Goal: Task Accomplishment & Management: Complete application form

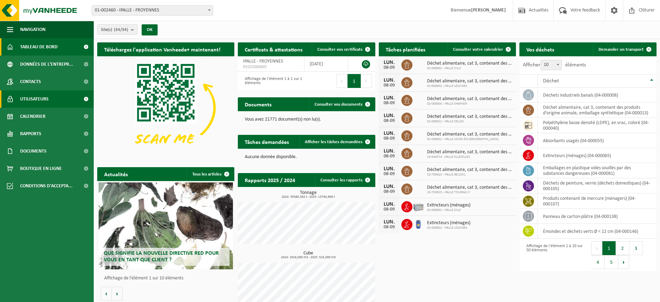
click at [40, 103] on span "Utilisateurs" at bounding box center [34, 98] width 28 height 17
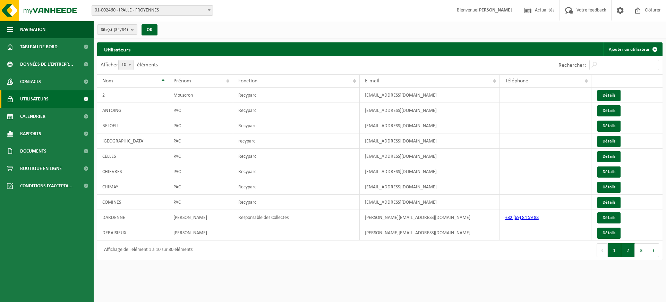
click at [627, 252] on button "2" at bounding box center [629, 250] width 14 height 14
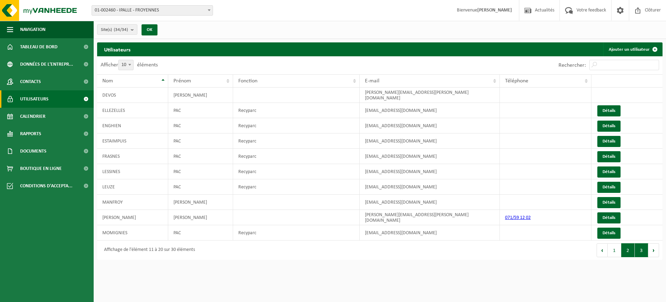
click at [640, 245] on button "3" at bounding box center [642, 250] width 14 height 14
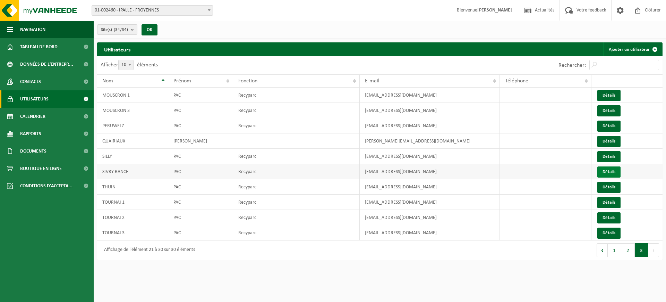
click at [603, 172] on link "Détails" at bounding box center [609, 171] width 23 height 11
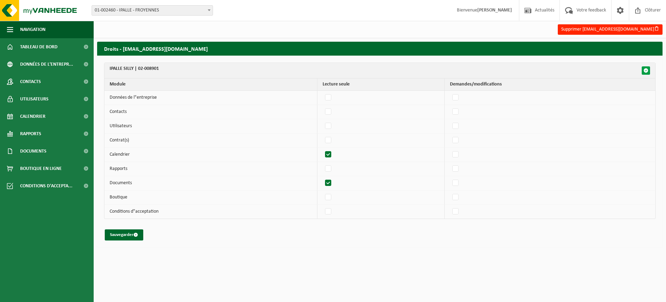
click at [644, 70] on span "button" at bounding box center [646, 70] width 5 height 5
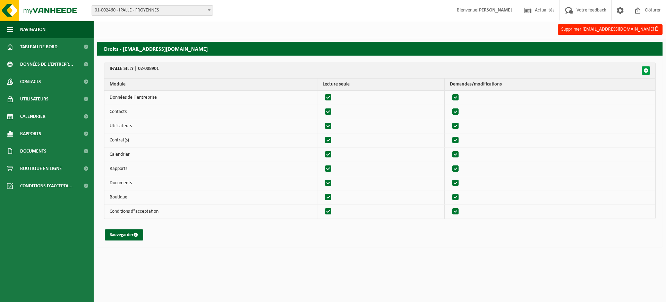
checkbox input "true"
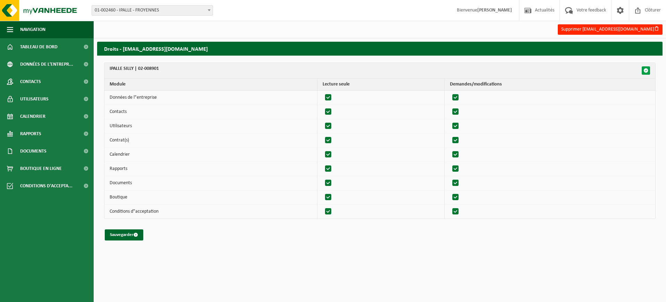
checkbox input "true"
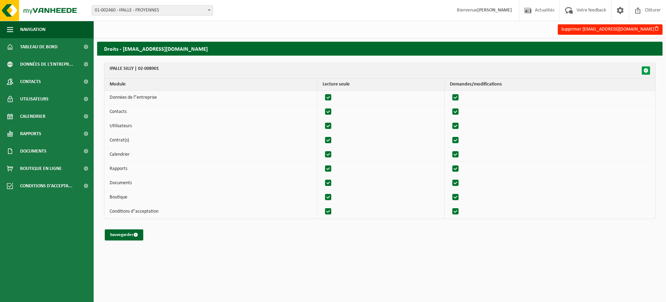
checkbox input "true"
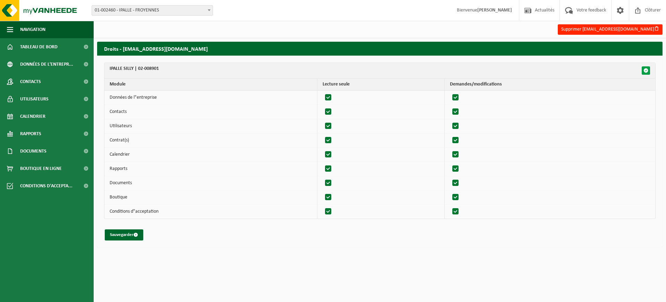
checkbox input "true"
click at [644, 70] on span "button" at bounding box center [646, 70] width 5 height 5
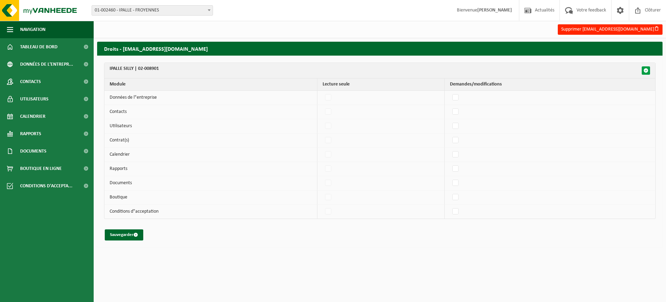
checkbox input "false"
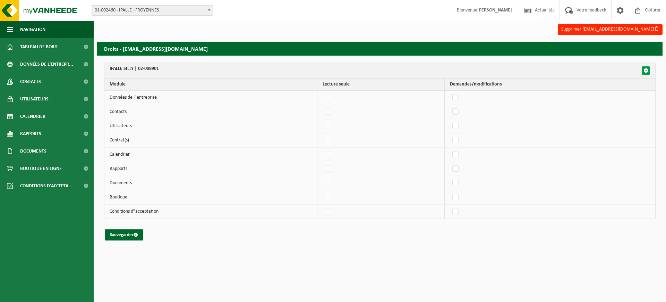
checkbox input "false"
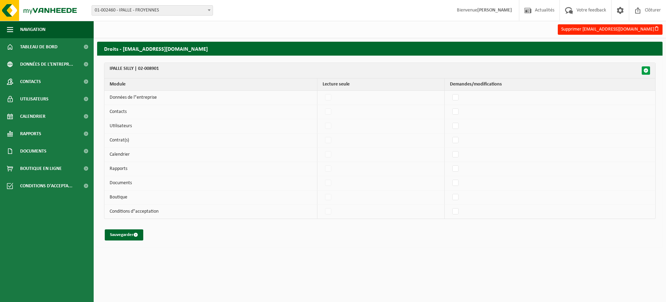
checkbox input "false"
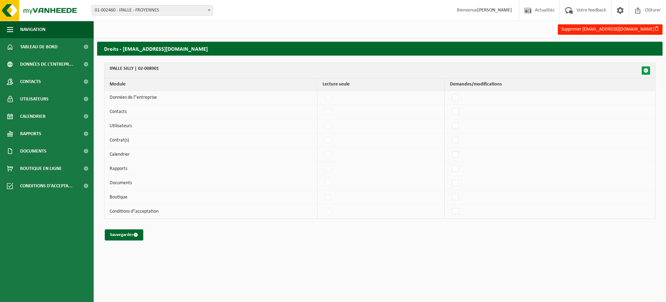
checkbox input "false"
click at [25, 83] on span "Contacts" at bounding box center [30, 81] width 21 height 17
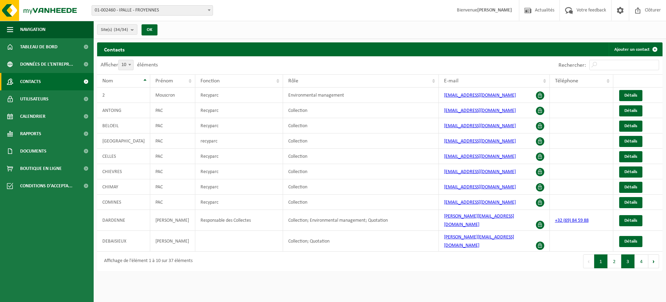
click at [628, 254] on button "3" at bounding box center [629, 261] width 14 height 14
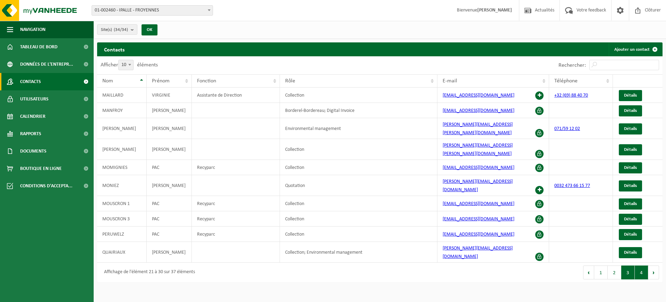
click at [642, 265] on button "4" at bounding box center [642, 272] width 14 height 14
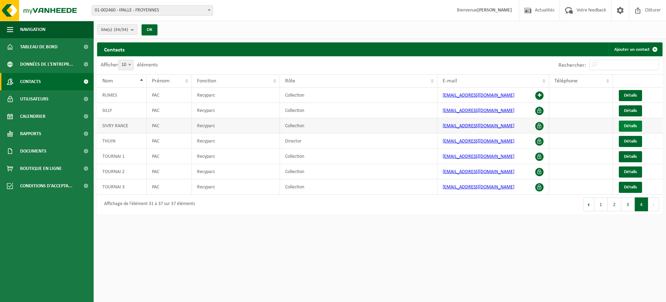
click at [631, 127] on span "Détails" at bounding box center [630, 126] width 13 height 5
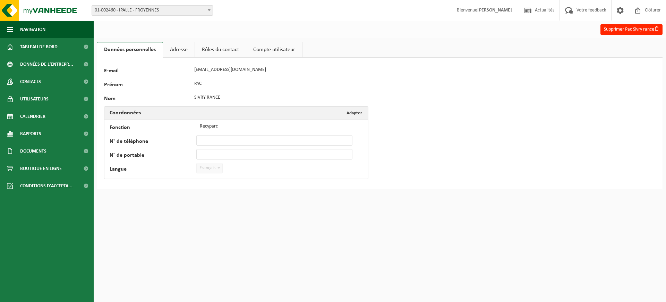
click at [184, 52] on link "Adresse" at bounding box center [179, 50] width 32 height 16
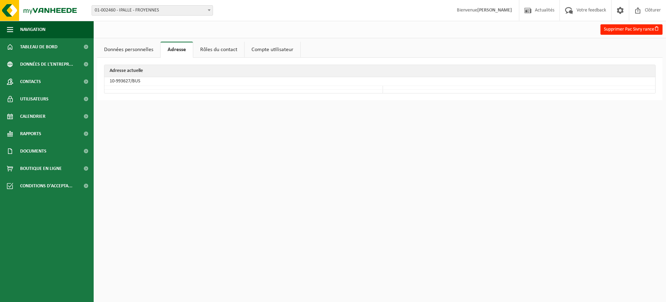
click at [217, 53] on link "Rôles du contact" at bounding box center [218, 50] width 51 height 16
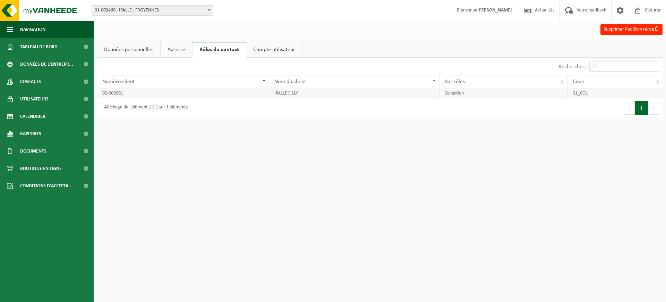
click at [494, 89] on td "Collection" at bounding box center [504, 93] width 128 height 10
click at [520, 91] on td "Collection" at bounding box center [504, 93] width 128 height 10
click at [277, 48] on link "Compte utilisateur" at bounding box center [274, 50] width 56 height 16
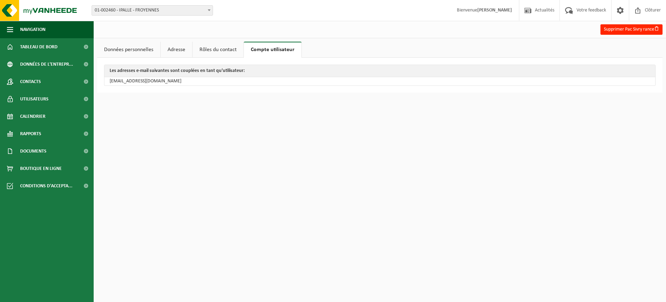
click at [145, 48] on link "Données personnelles" at bounding box center [128, 50] width 63 height 16
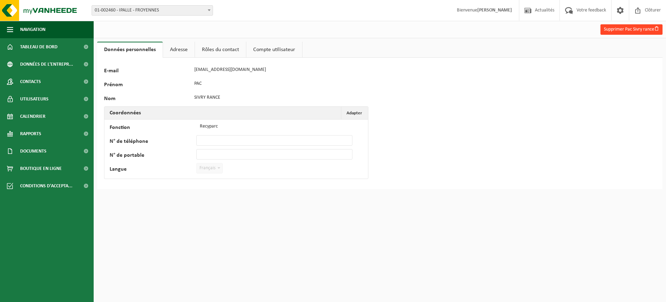
click at [632, 32] on button "Supprimer Pac Sivry rance" at bounding box center [632, 29] width 62 height 10
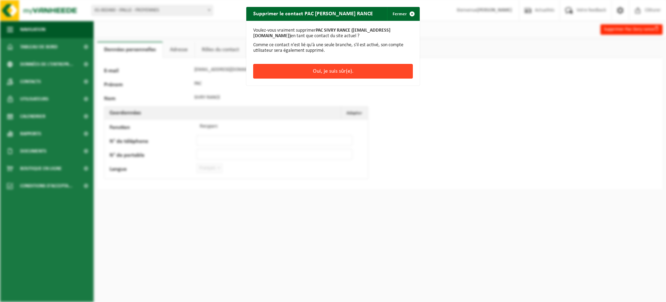
click at [307, 74] on button "Oui, je suis sûr(e)." at bounding box center [333, 71] width 160 height 15
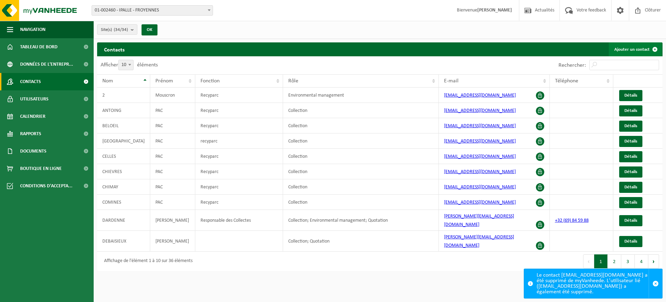
click at [639, 51] on link "Ajouter un contact" at bounding box center [635, 49] width 53 height 14
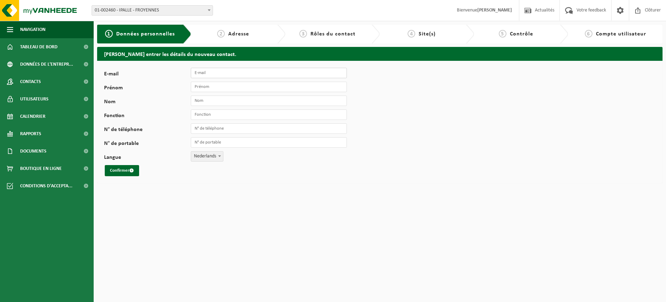
click at [255, 72] on input "E-mail" at bounding box center [269, 73] width 156 height 10
type input "[EMAIL_ADDRESS][DOMAIN_NAME]"
click at [249, 85] on input "Prénom" at bounding box center [269, 87] width 156 height 10
type input "PAC"
click at [237, 103] on input "Nom" at bounding box center [269, 100] width 156 height 10
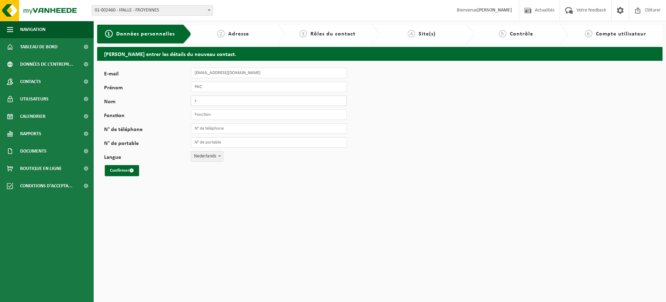
type input "SIVRY RANCE"
click at [246, 116] on input "Fonction" at bounding box center [269, 114] width 156 height 10
type input "Recyparc"
click at [199, 156] on span "Nederlands" at bounding box center [207, 156] width 32 height 10
select select "1"
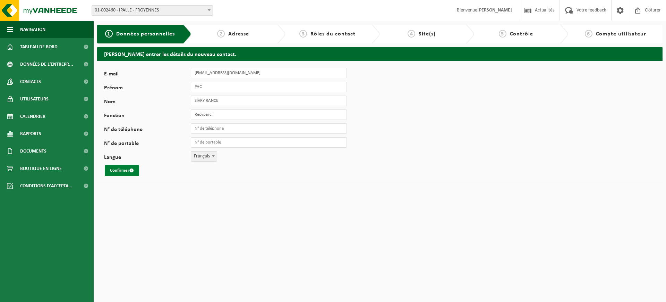
click at [122, 172] on button "Confirmer" at bounding box center [122, 170] width 34 height 11
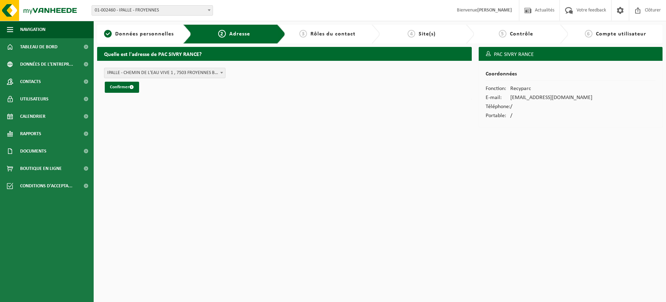
click at [182, 76] on span "IPALLE - CHEMIN DE L'EAU VIVE 1 , 7503 FROYENNES BE (01-002460/BUS)" at bounding box center [164, 73] width 121 height 10
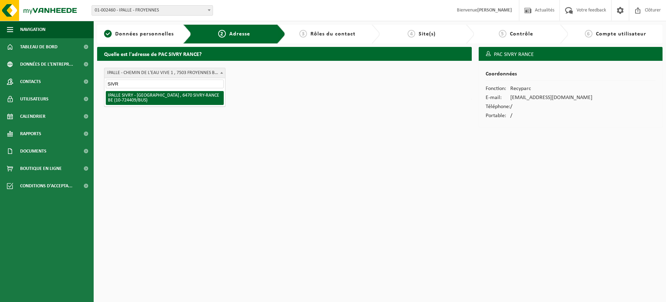
type input "SIVR"
select select "91316"
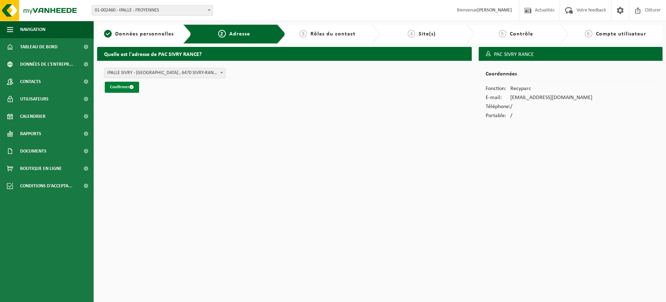
click at [123, 89] on button "Confirmer" at bounding box center [122, 87] width 34 height 11
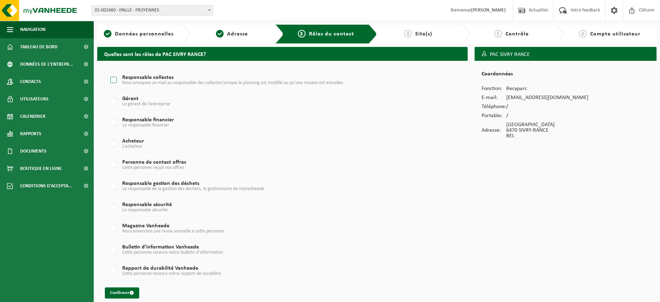
click at [117, 81] on label "Responsable collectes Nous envoyons un mali au responsable des collectes lorsqu…" at bounding box center [267, 80] width 317 height 10
click at [108, 71] on input "Responsable collectes Nous envoyons un mali au responsable des collectes lorsqu…" at bounding box center [108, 71] width 0 height 0
checkbox input "true"
click at [124, 294] on button "Confirmer" at bounding box center [122, 292] width 34 height 11
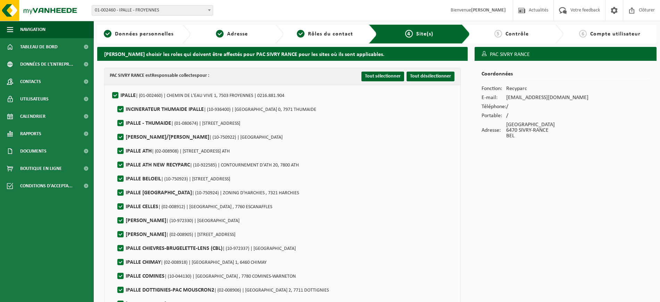
click at [114, 95] on label"] "IPALLE | (01-002460) | CHEMIN DE L'EAU VIVE 1, 7503 FROYENNES | 0216.881.904" at bounding box center [198, 95] width 174 height 10
click at [110, 87] on input "IPALLE | (01-002460) | CHEMIN DE L'EAU VIVE 1, 7503 FROYENNES | 0216.881.904" at bounding box center [109, 86] width 0 height 0
checkbox input "false"
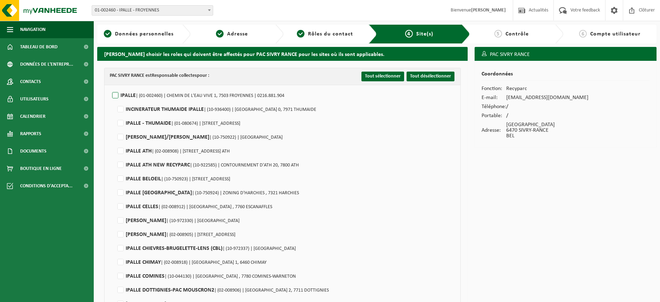
checkbox input "false"
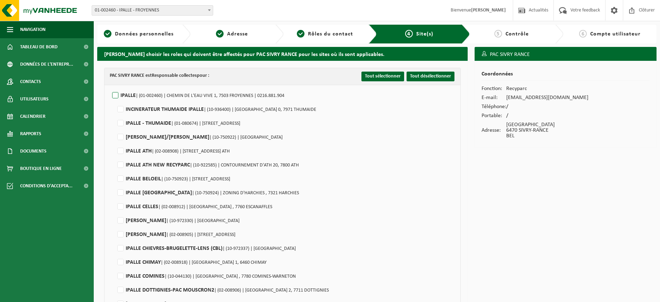
checkbox input "false"
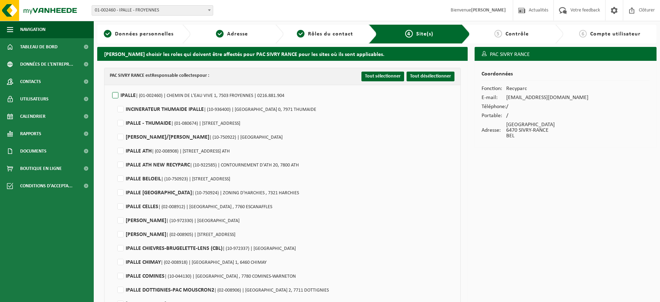
checkbox input "false"
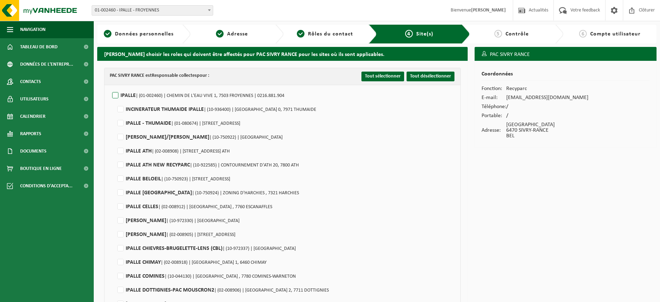
checkbox input "false"
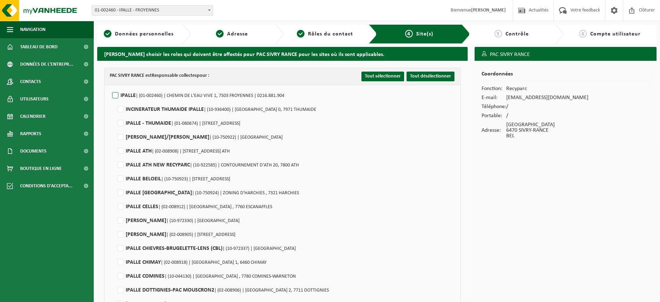
checkbox input "false"
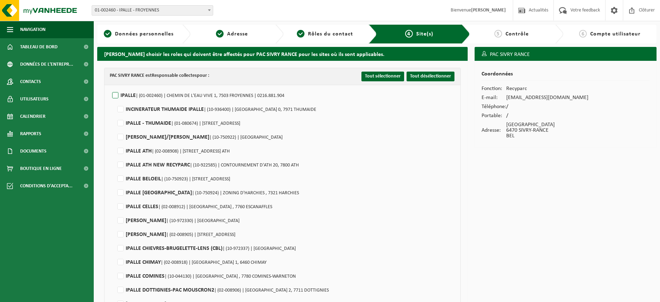
checkbox input "false"
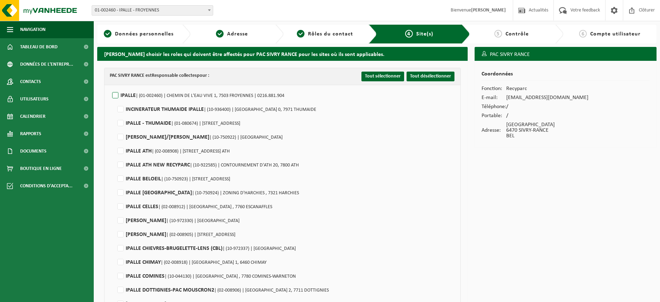
checkbox input "false"
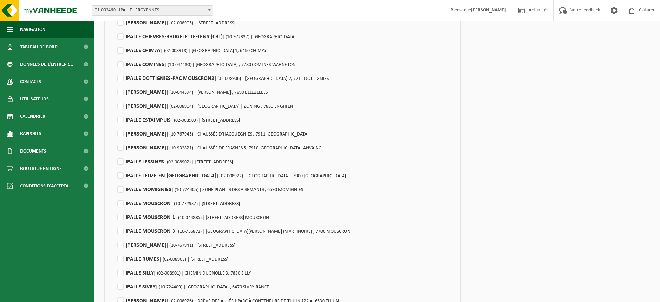
scroll to position [217, 0]
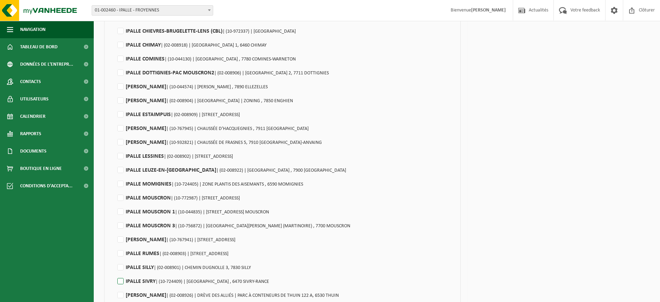
click at [118, 279] on label"] "[PERSON_NAME] | (10-724409) | [GEOGRAPHIC_DATA] , 6470 SIVRY-RANCE" at bounding box center [192, 281] width 153 height 10
click at [115, 272] on input "[PERSON_NAME] | (10-724409) | [GEOGRAPHIC_DATA] , 6470 SIVRY-RANCE" at bounding box center [115, 272] width 0 height 0
checkbox input "true"
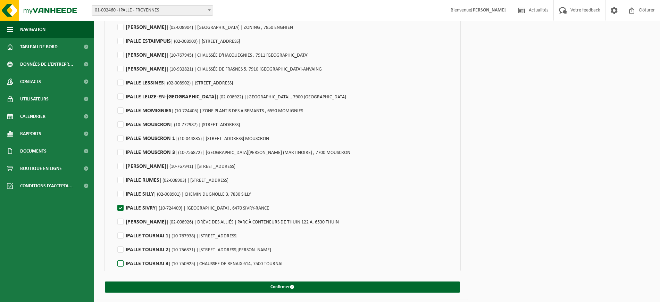
scroll to position [291, 0]
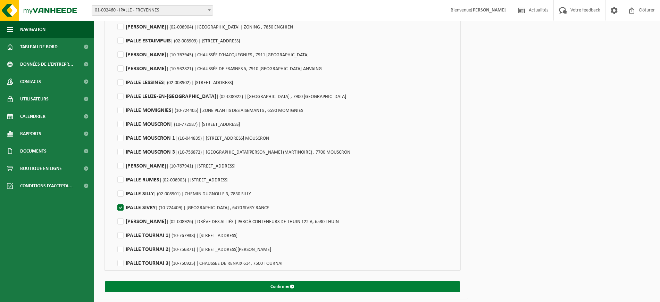
click at [190, 286] on button "Confirmer" at bounding box center [282, 286] width 355 height 11
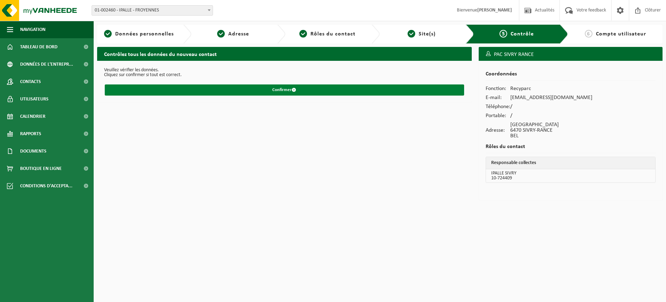
click at [276, 90] on button "Confirmer" at bounding box center [285, 89] width 360 height 11
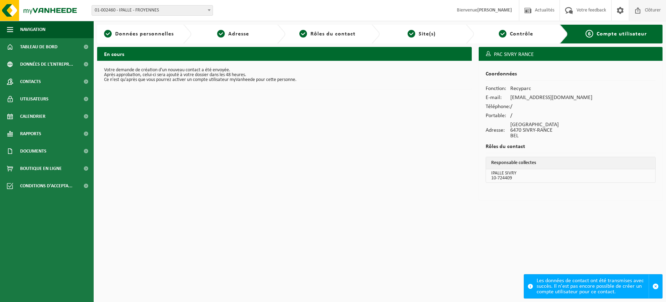
click at [659, 11] on span "Clôturer" at bounding box center [652, 10] width 19 height 20
